Goal: Transaction & Acquisition: Book appointment/travel/reservation

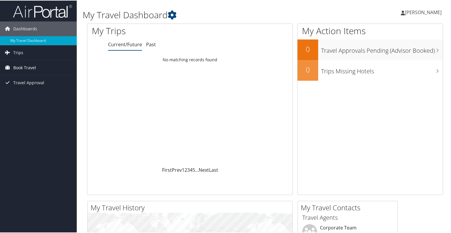
click at [23, 68] on span "Book Travel" at bounding box center [24, 67] width 23 height 15
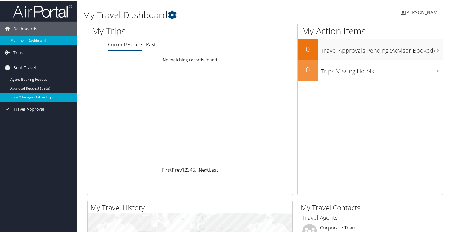
click at [26, 96] on link "Book/Manage Online Trips" at bounding box center [38, 96] width 77 height 9
